Goal: Transaction & Acquisition: Obtain resource

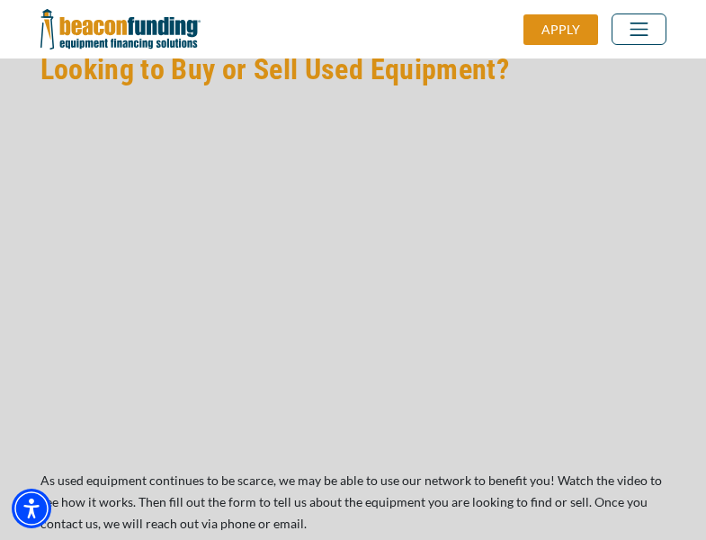
scroll to position [1529, 0]
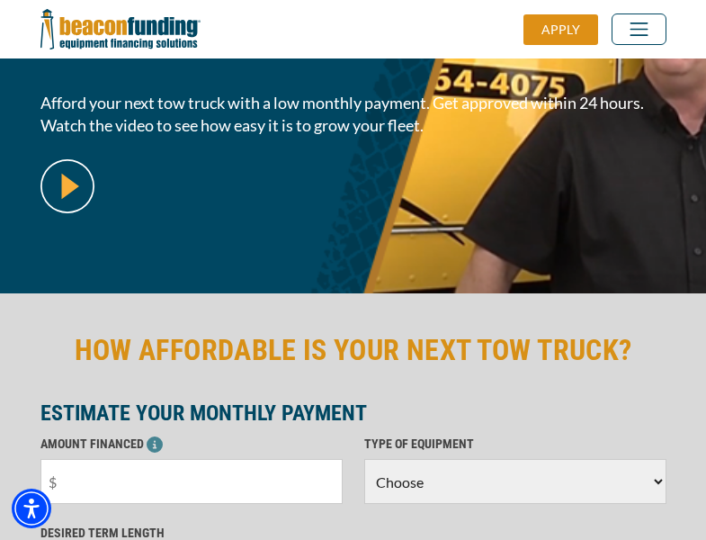
scroll to position [439, 0]
